Goal: Information Seeking & Learning: Learn about a topic

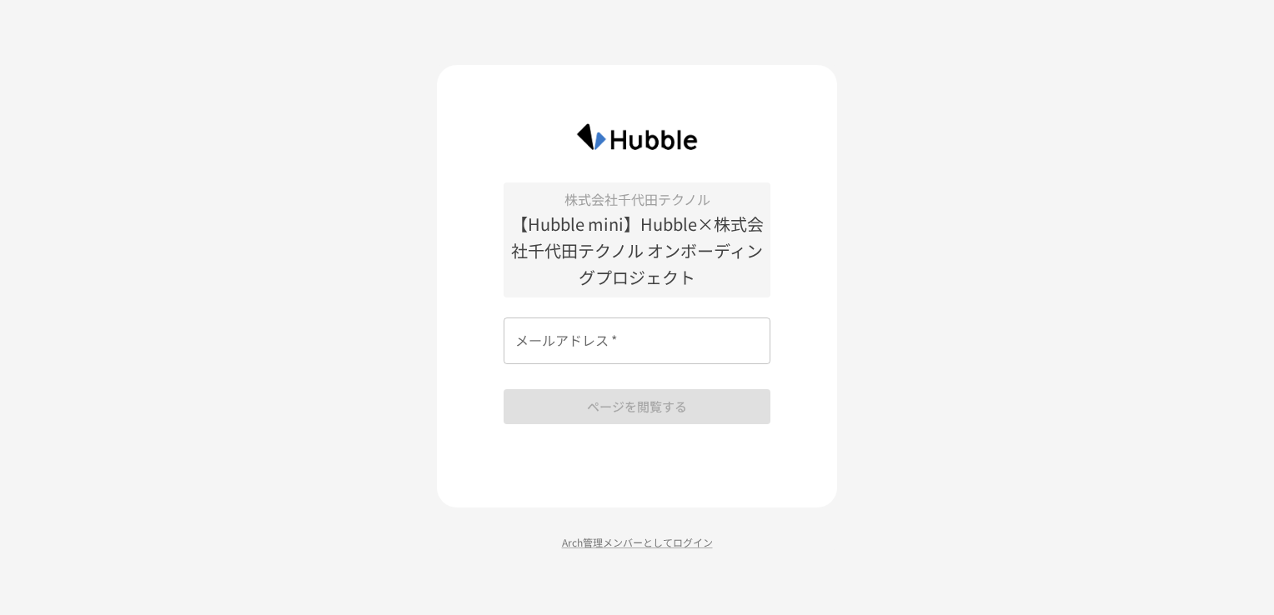
click at [641, 338] on input "メールアドレス   *" at bounding box center [637, 341] width 267 height 47
type input "**********"
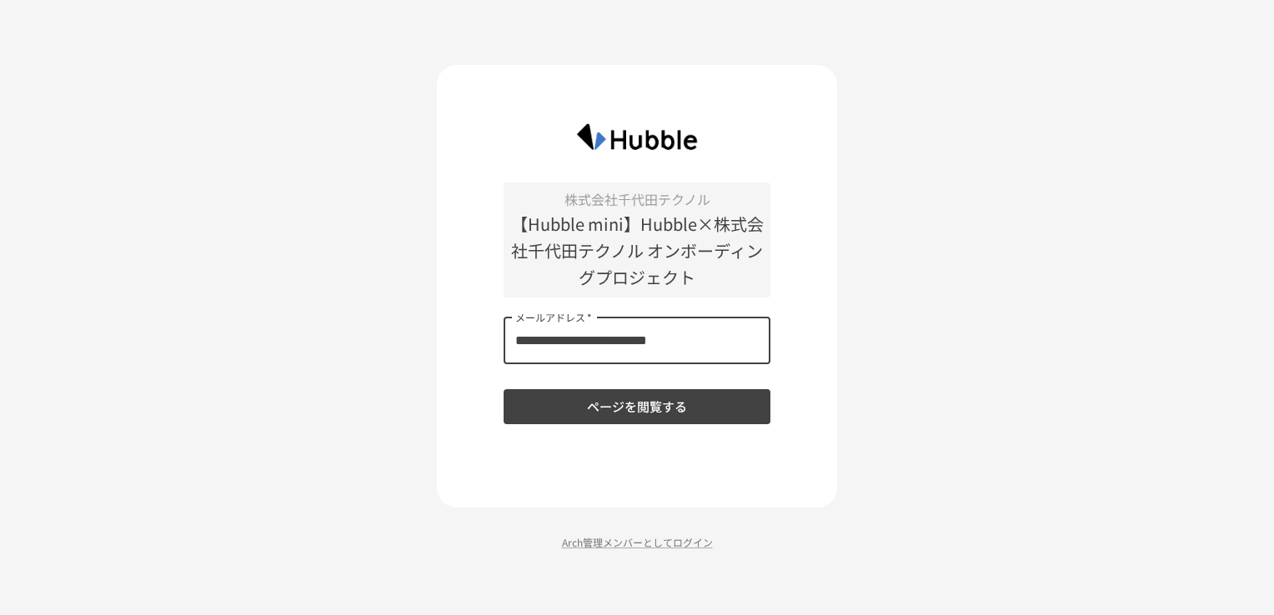
click at [643, 412] on button "ページを閲覧する" at bounding box center [637, 406] width 267 height 35
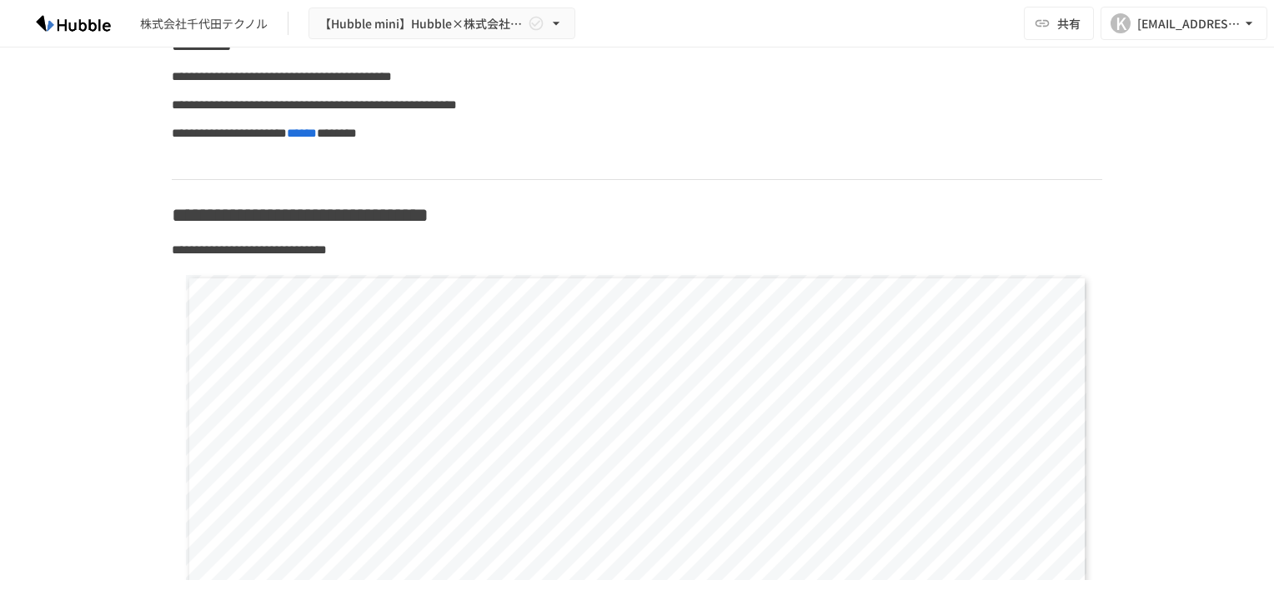
scroll to position [167, 0]
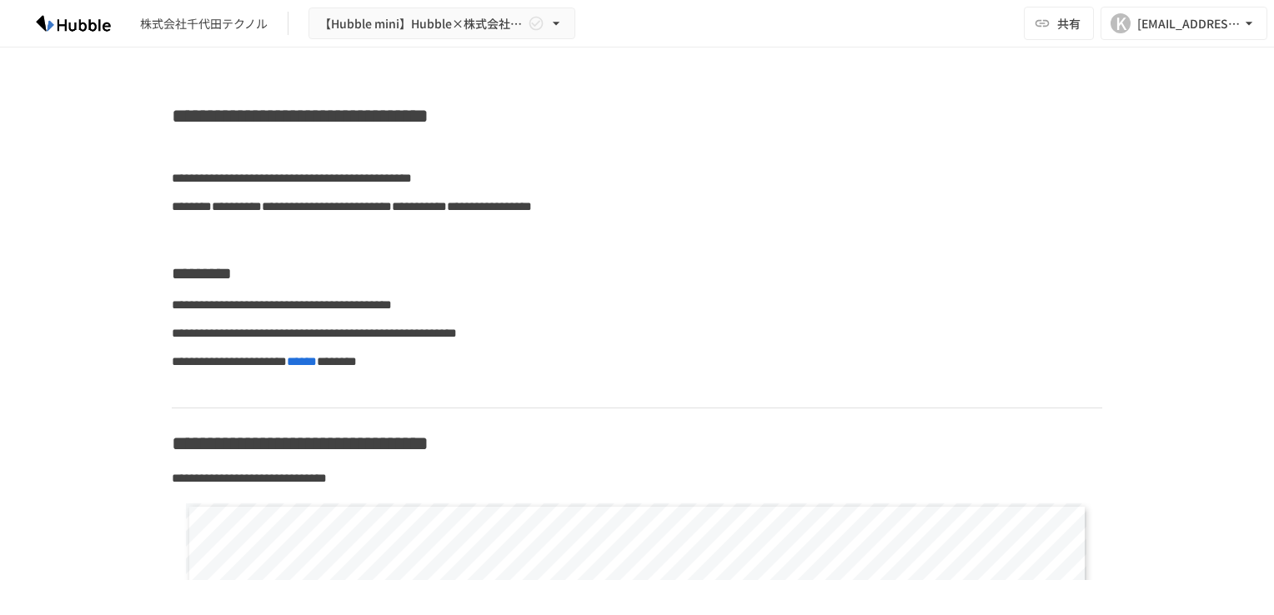
click at [63, 24] on img at bounding box center [73, 23] width 107 height 27
click at [207, 26] on div "株式会社千代田テクノル" at bounding box center [204, 24] width 128 height 18
